Goal: Information Seeking & Learning: Understand process/instructions

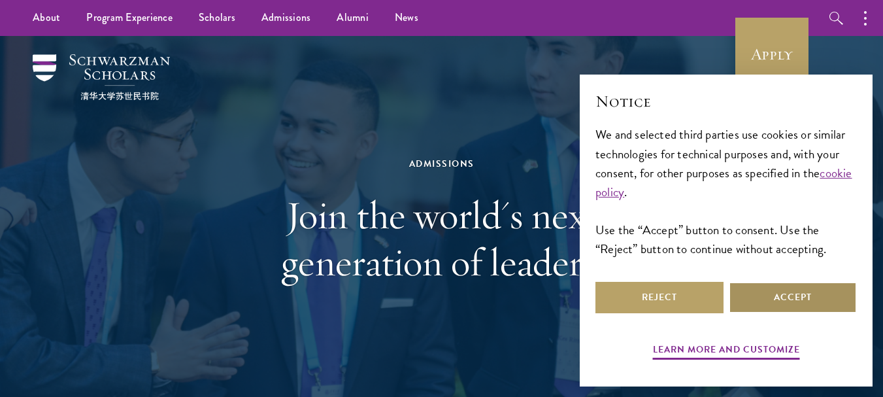
click at [749, 290] on button "Accept" at bounding box center [793, 297] width 128 height 31
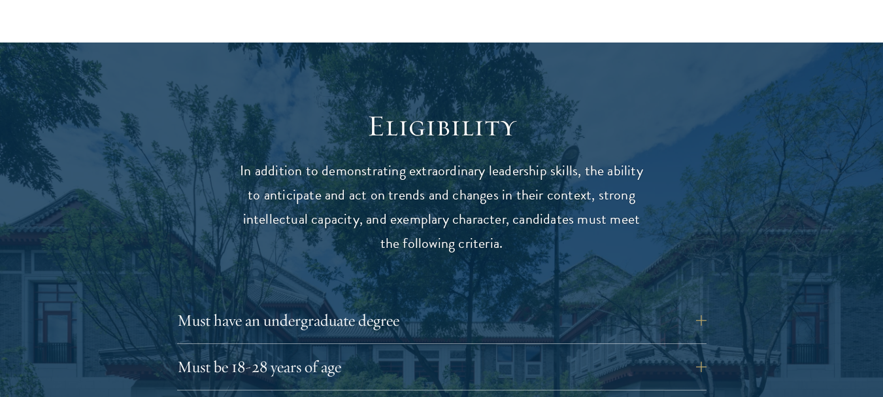
scroll to position [1634, 0]
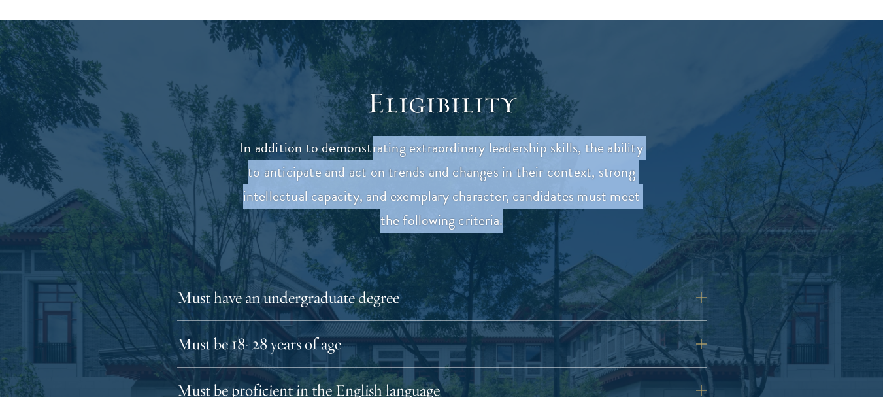
drag, startPoint x: 373, startPoint y: 123, endPoint x: 582, endPoint y: 187, distance: 218.2
click at [582, 187] on p "In addition to demonstrating extraordinary leadership skills, the ability to an…" at bounding box center [441, 184] width 405 height 97
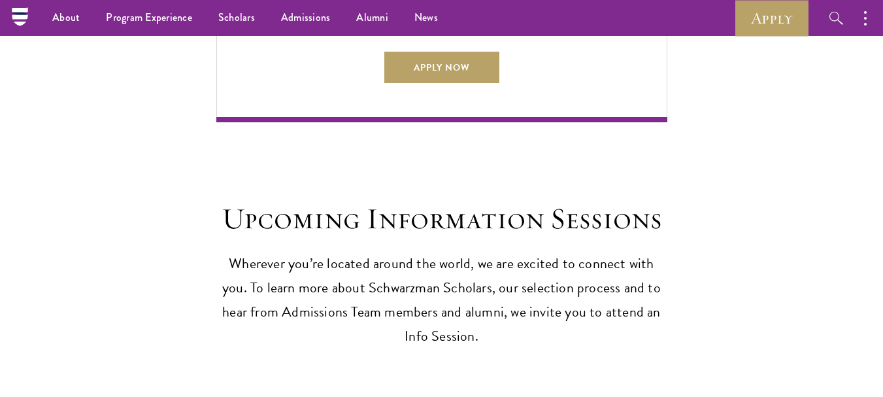
scroll to position [3214, 0]
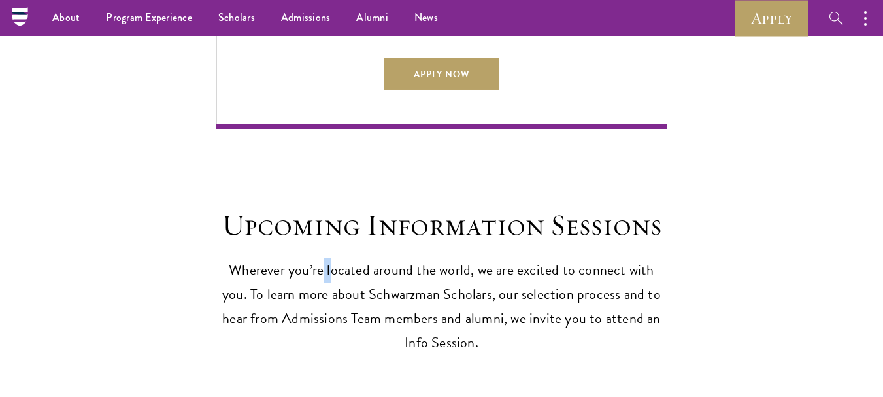
drag, startPoint x: 314, startPoint y: 250, endPoint x: 320, endPoint y: 260, distance: 11.4
click at [320, 260] on header "Upcoming Information Sessions Wherever you’re located around the world, we are …" at bounding box center [441, 281] width 451 height 148
click at [320, 260] on p "Wherever you’re located around the world, we are excited to connect with you. T…" at bounding box center [441, 306] width 451 height 97
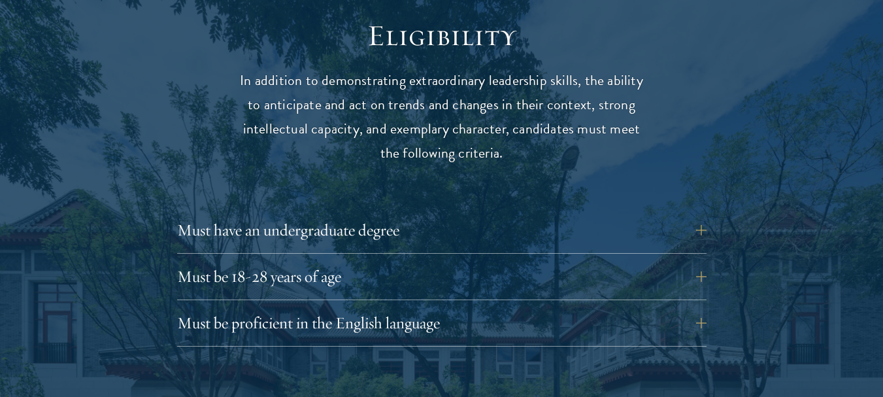
scroll to position [1841, 0]
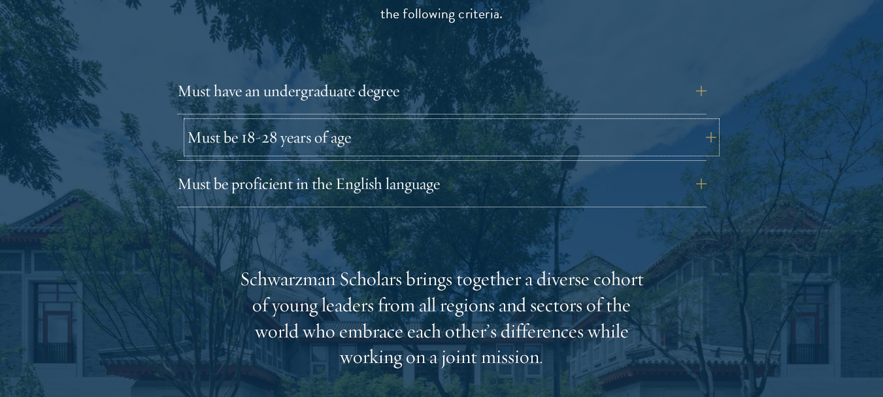
click at [701, 122] on button "Must be 18-28 years of age" at bounding box center [452, 137] width 530 height 31
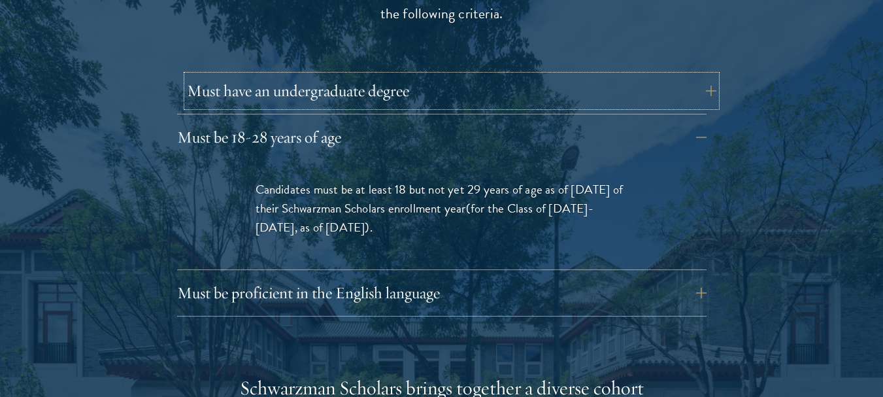
click at [698, 75] on button "Must have an undergraduate degree" at bounding box center [452, 90] width 530 height 31
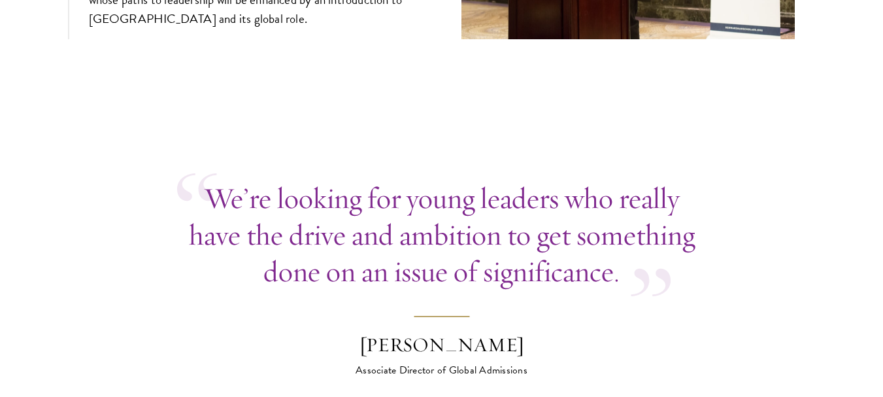
scroll to position [5240, 0]
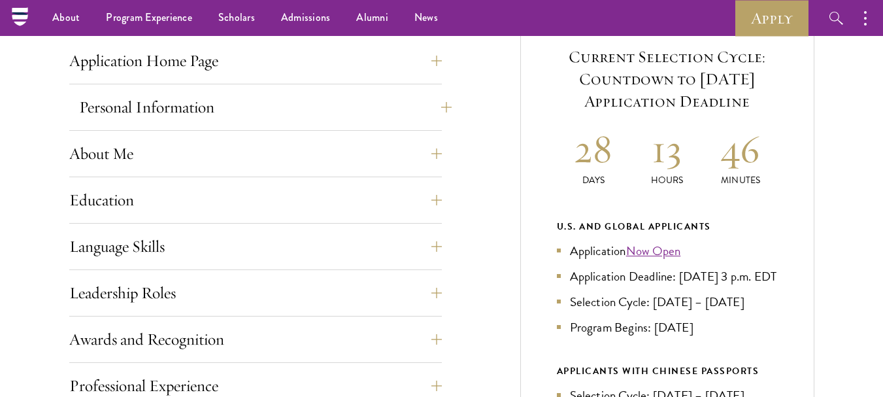
scroll to position [392, 0]
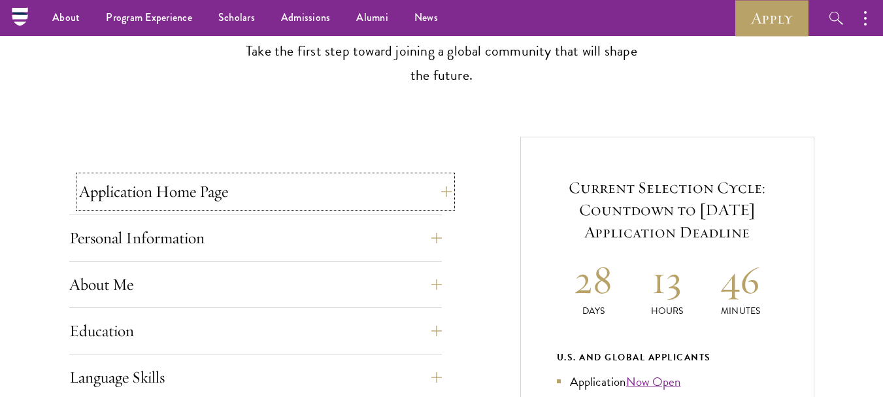
click at [435, 190] on button "Application Home Page" at bounding box center [265, 191] width 373 height 31
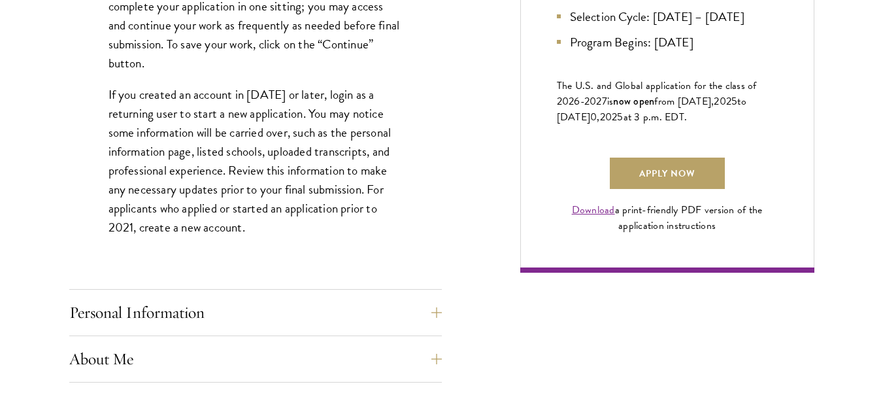
scroll to position [915, 0]
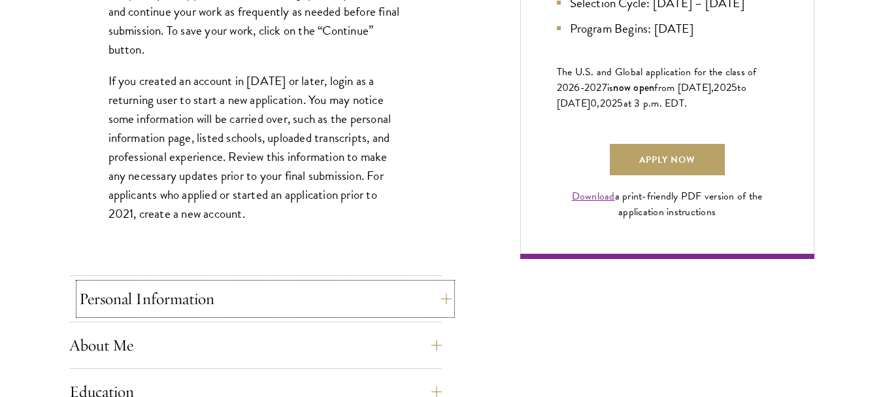
click at [447, 301] on button "Personal Information" at bounding box center [265, 298] width 373 height 31
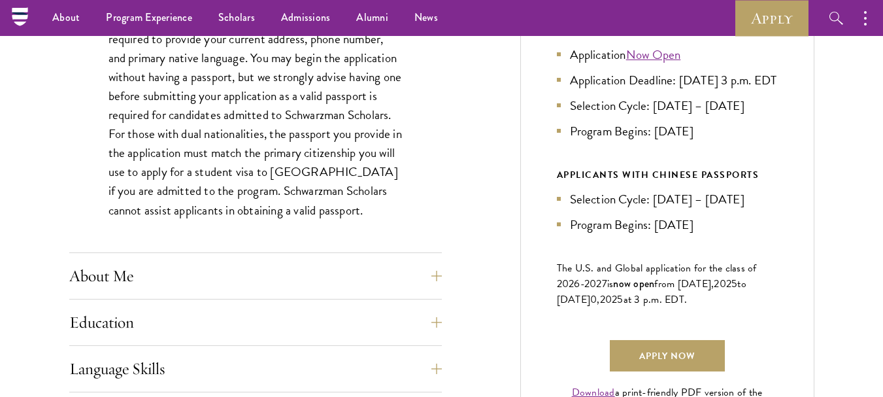
scroll to position [588, 0]
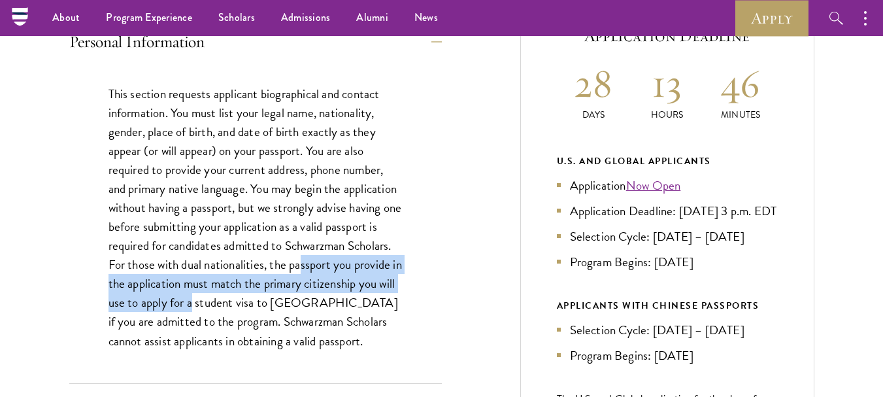
drag, startPoint x: 303, startPoint y: 272, endPoint x: 212, endPoint y: 296, distance: 94.0
click at [212, 296] on p "This section requests applicant biographical and contact information. You must …" at bounding box center [256, 217] width 294 height 266
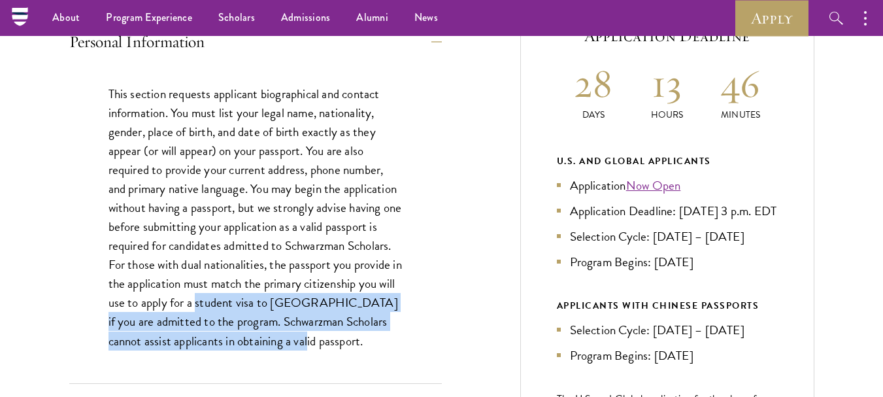
drag, startPoint x: 216, startPoint y: 301, endPoint x: 363, endPoint y: 343, distance: 152.9
click at [363, 343] on p "This section requests applicant biographical and contact information. You must …" at bounding box center [256, 217] width 294 height 266
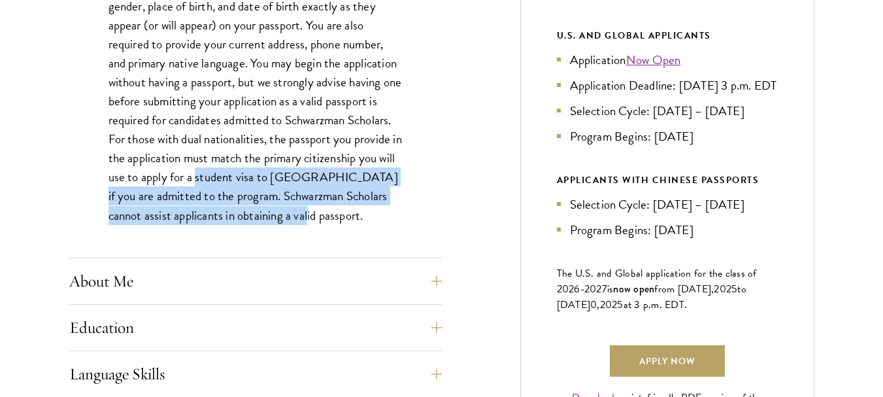
scroll to position [850, 0]
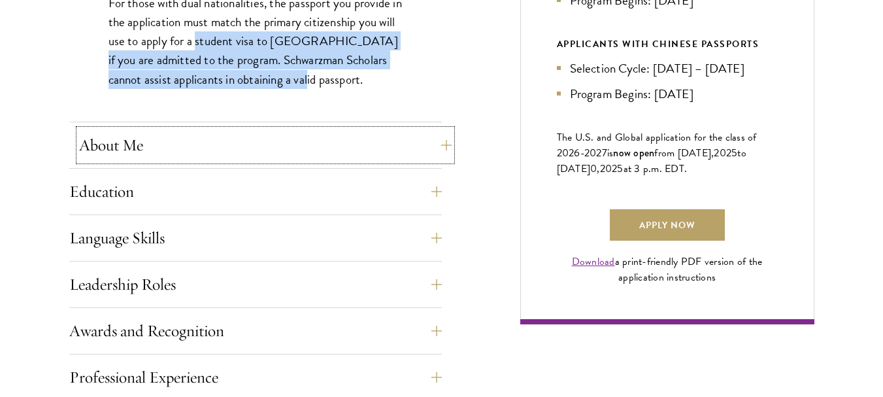
click at [447, 149] on button "About Me" at bounding box center [265, 144] width 373 height 31
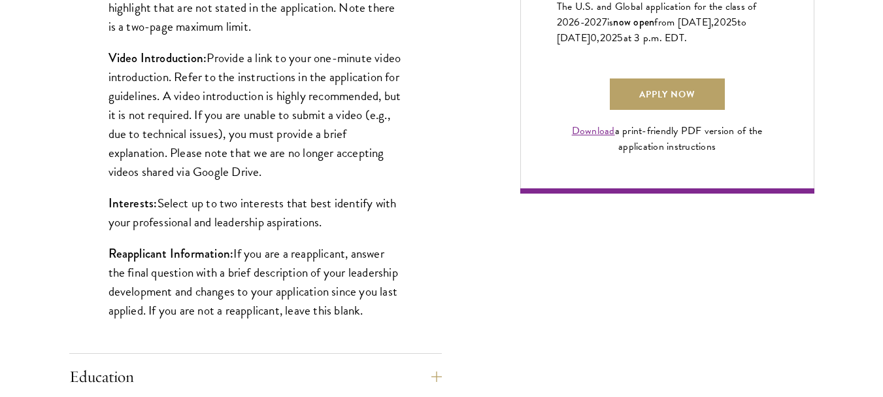
scroll to position [1111, 0]
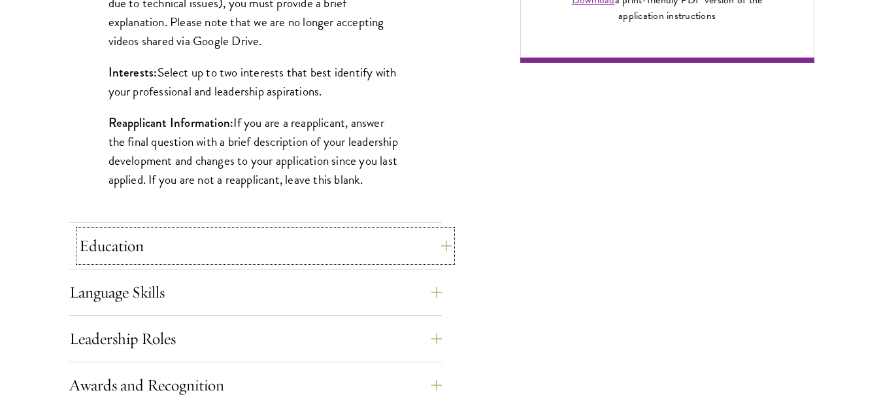
click at [449, 246] on button "Education" at bounding box center [265, 245] width 373 height 31
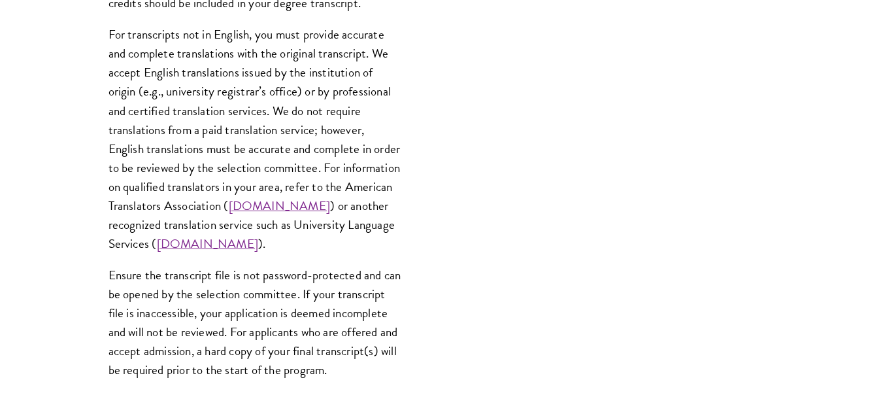
scroll to position [2092, 0]
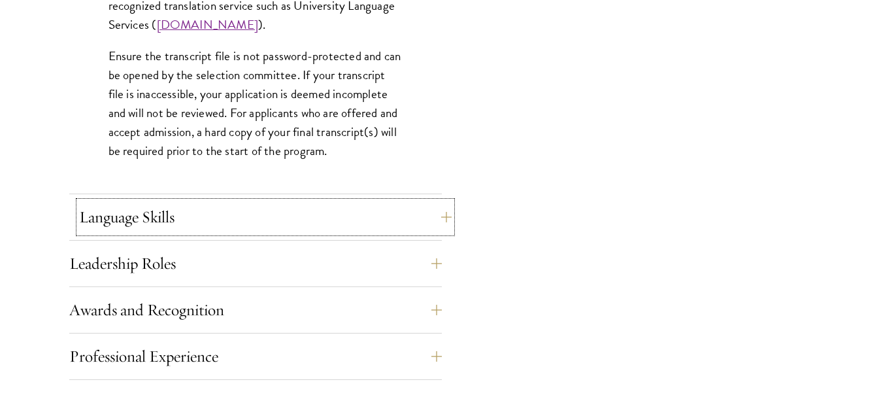
click at [437, 224] on button "Language Skills" at bounding box center [265, 216] width 373 height 31
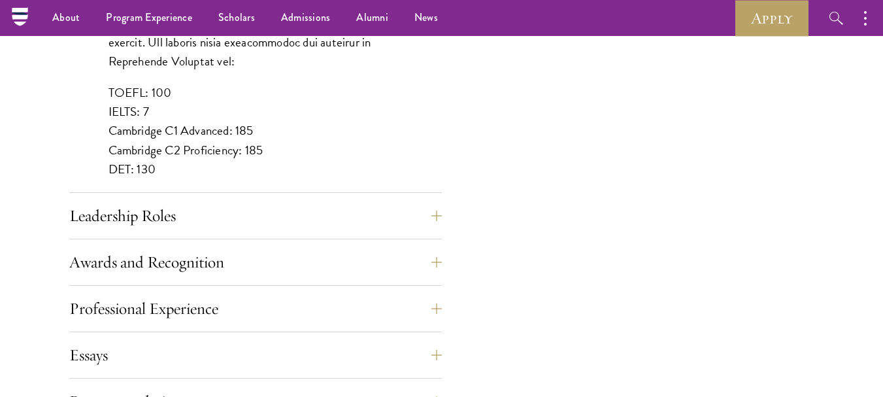
scroll to position [1242, 0]
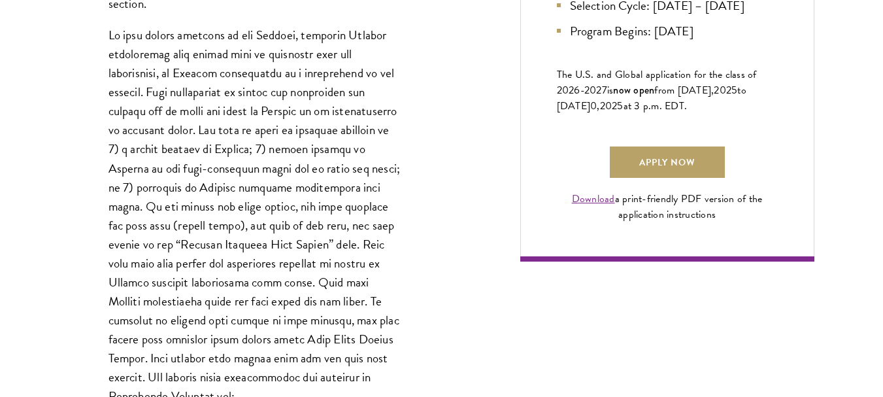
scroll to position [915, 0]
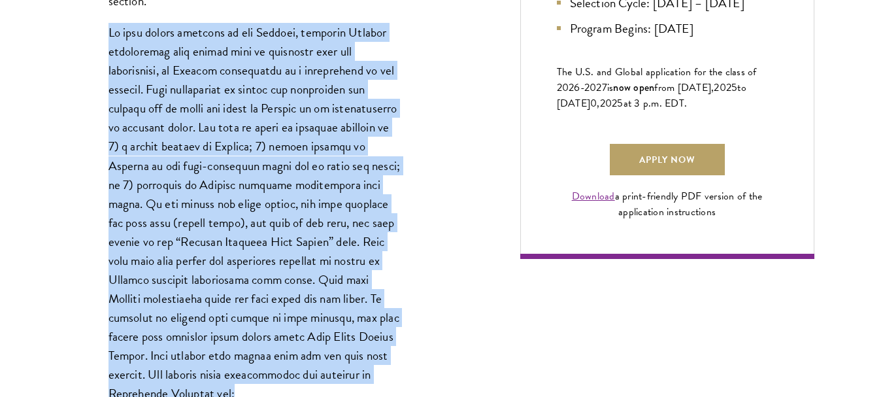
drag, startPoint x: 109, startPoint y: 30, endPoint x: 373, endPoint y: 348, distance: 413.2
click at [391, 371] on p at bounding box center [256, 213] width 294 height 380
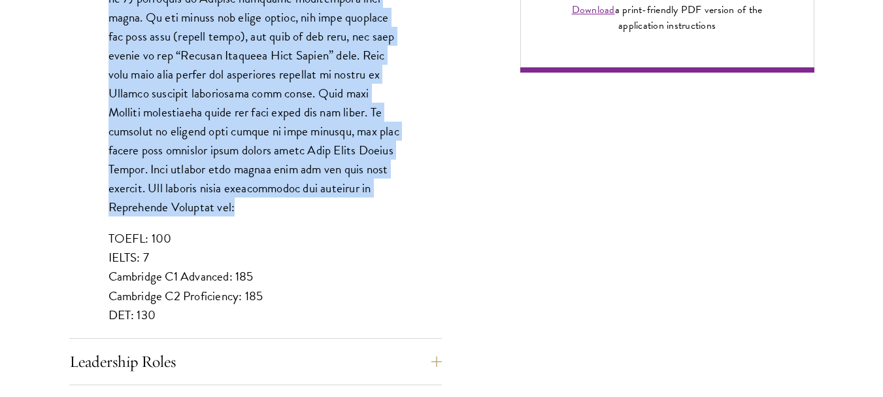
scroll to position [1177, 0]
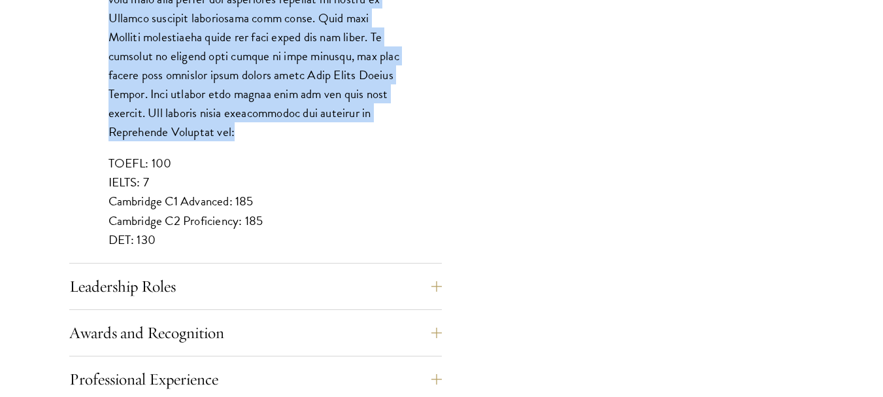
drag, startPoint x: 112, startPoint y: 147, endPoint x: 215, endPoint y: 222, distance: 127.2
click at [215, 222] on p "TOEFL: 100 IELTS: 7 Cambridge C1 Advanced: 185 Cambridge C2 Proficiency: 185 DE…" at bounding box center [256, 201] width 294 height 95
